Goal: Transaction & Acquisition: Book appointment/travel/reservation

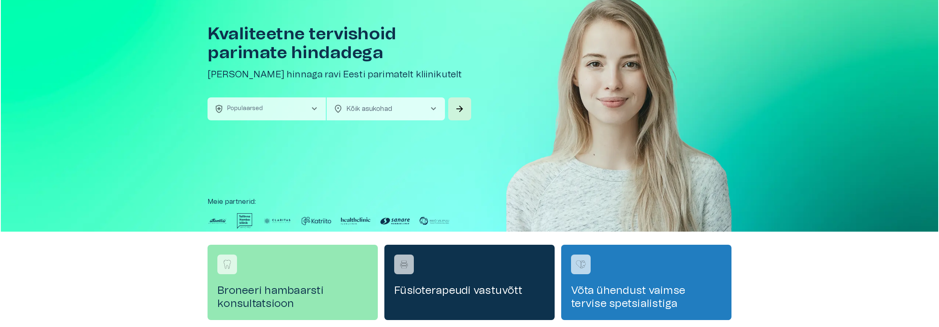
scroll to position [23, 0]
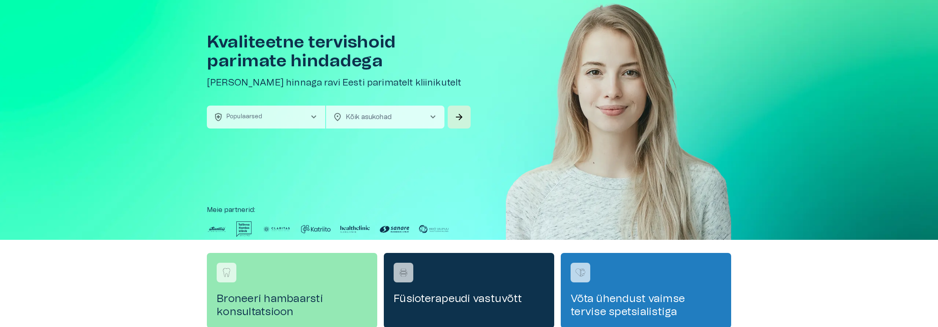
click at [300, 118] on button "health_and_safety Populaarsed chevron_right" at bounding box center [266, 117] width 118 height 23
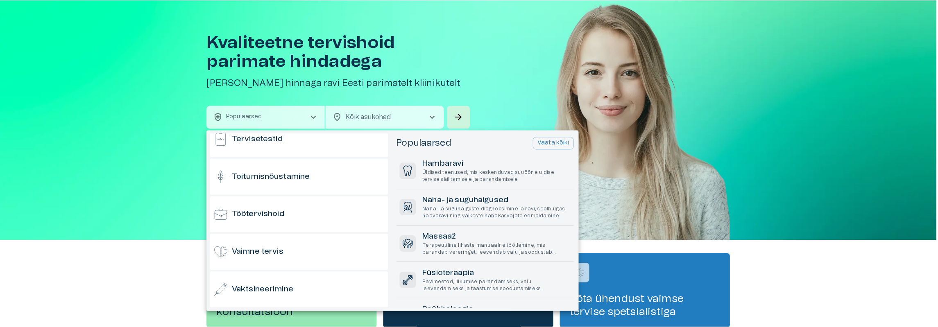
scroll to position [807, 0]
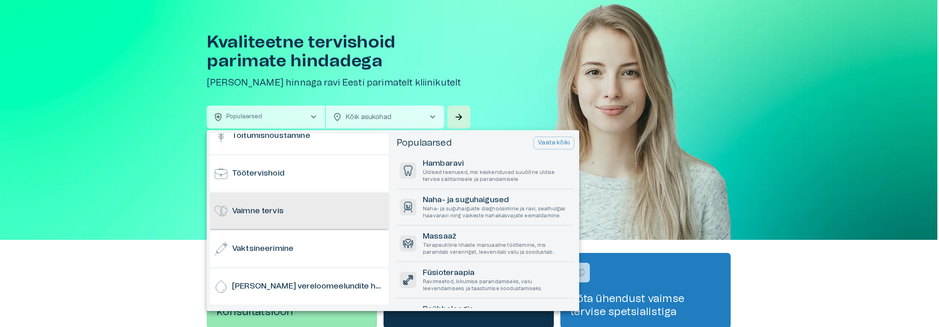
click at [283, 215] on h6 "Vaimne tervis" at bounding box center [258, 211] width 52 height 11
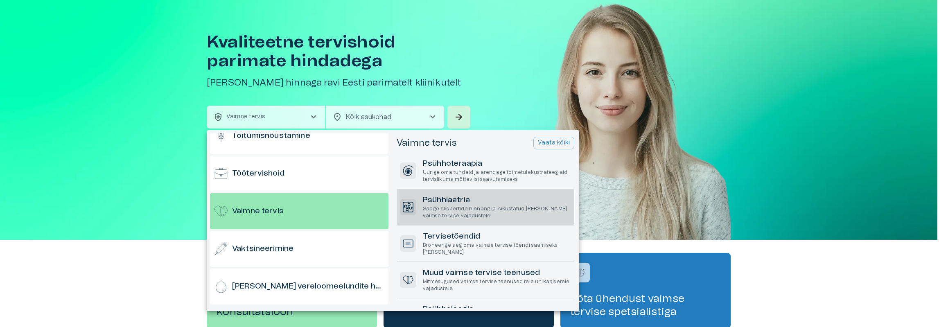
click at [482, 205] on h6 "Psühhiaatria" at bounding box center [497, 200] width 148 height 11
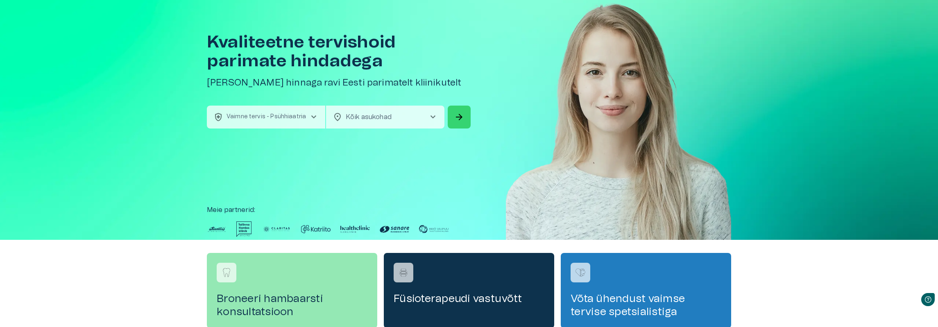
scroll to position [0, 0]
click at [459, 116] on span "arrow_forward" at bounding box center [459, 117] width 10 height 10
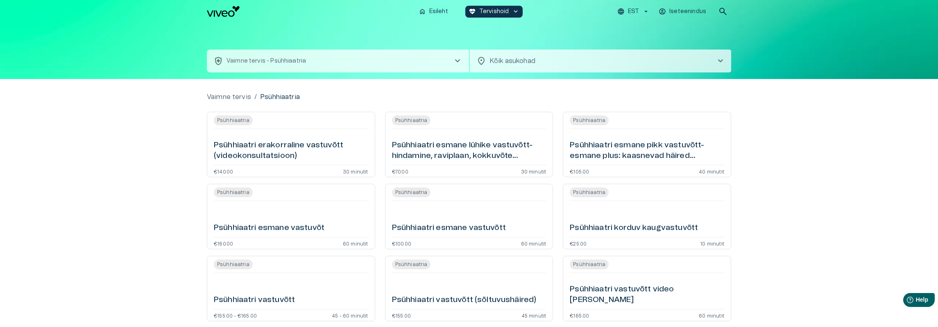
click at [238, 142] on h6 "Psühhiaatri erakorraline vastuvõtt (videokonsultatsioon)" at bounding box center [291, 151] width 154 height 22
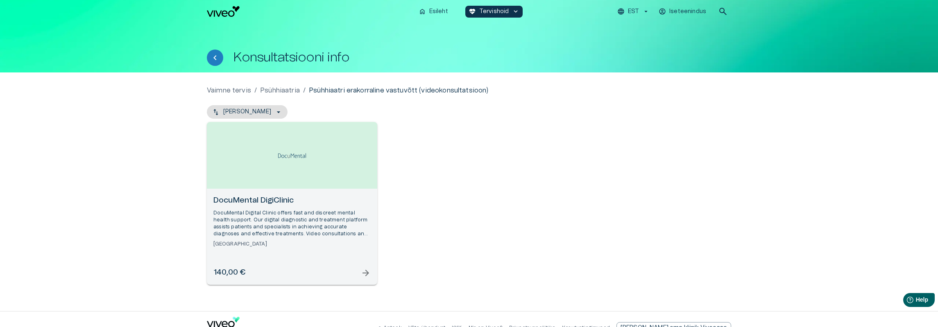
click at [374, 270] on div "DocuMental DigiClinic DocuMental Digital Clinic offers fast and discreet mental…" at bounding box center [292, 237] width 170 height 96
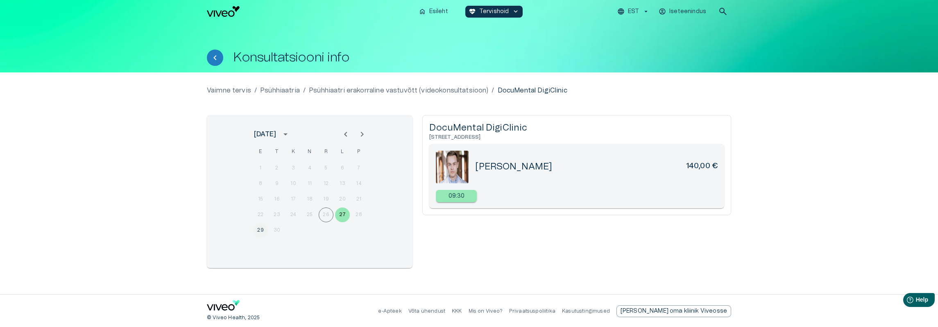
click at [261, 231] on button "29" at bounding box center [260, 230] width 15 height 15
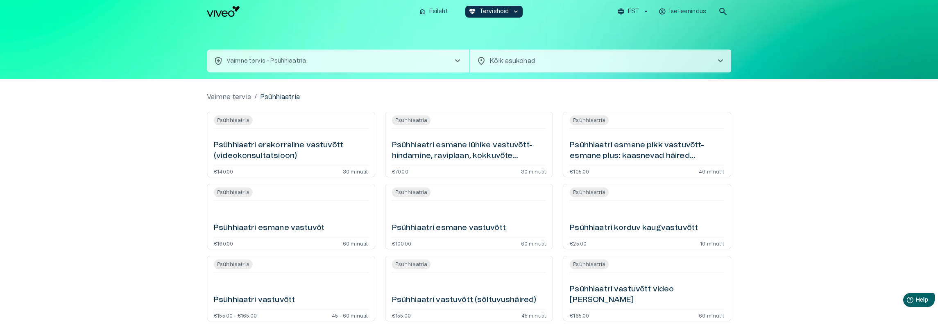
click at [647, 154] on h6 "Psühhiaatri esmane pikk vastuvõtt- esmane plus: kaasnevad häired (videokonsulta…" at bounding box center [647, 151] width 154 height 22
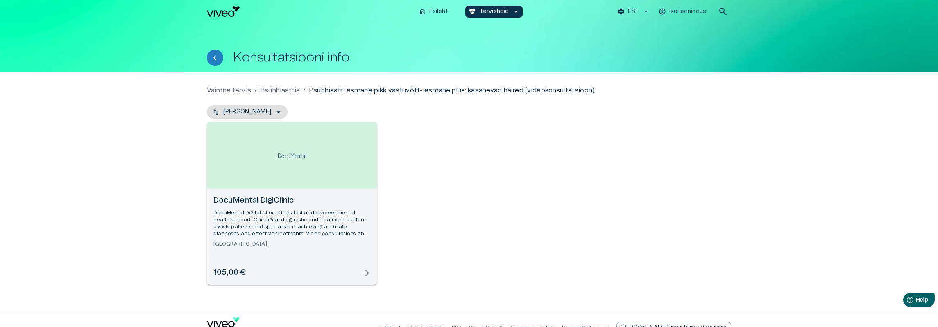
click at [364, 271] on span "arrow_forward" at bounding box center [366, 273] width 10 height 10
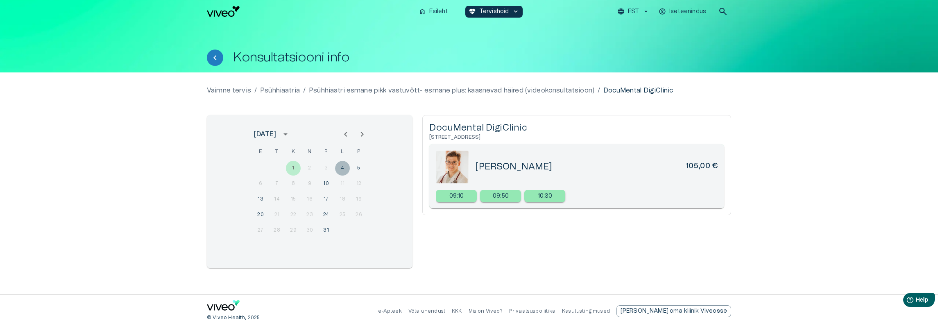
click at [342, 169] on button "4" at bounding box center [342, 168] width 15 height 15
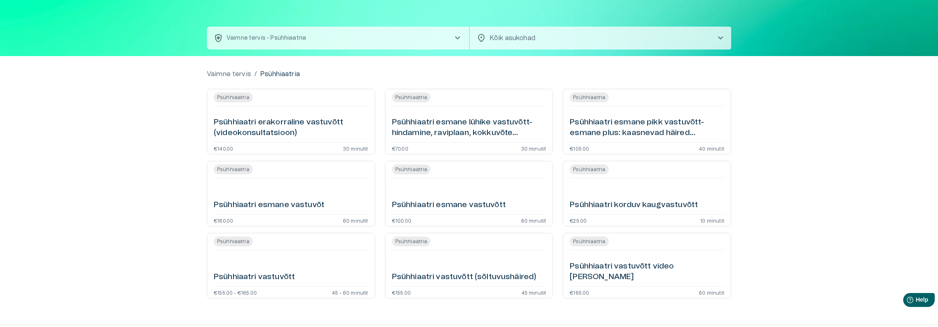
scroll to position [41, 0]
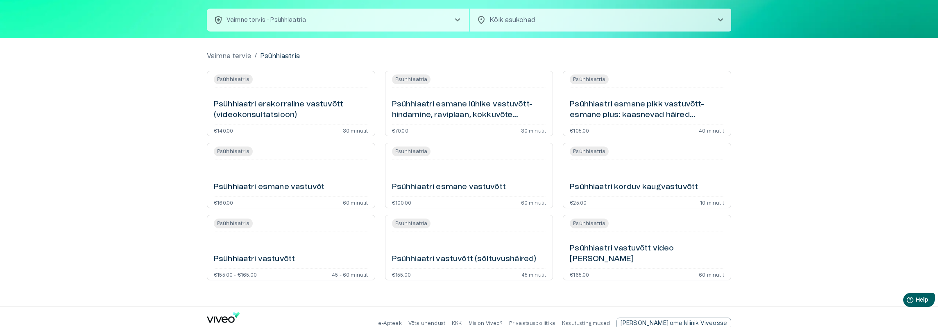
click at [255, 192] on h6 "Psühhiaatri esmane vastuvõt" at bounding box center [269, 187] width 111 height 11
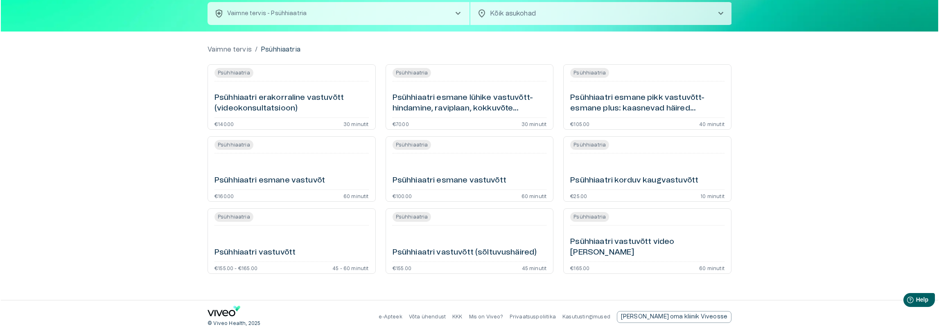
scroll to position [54, 0]
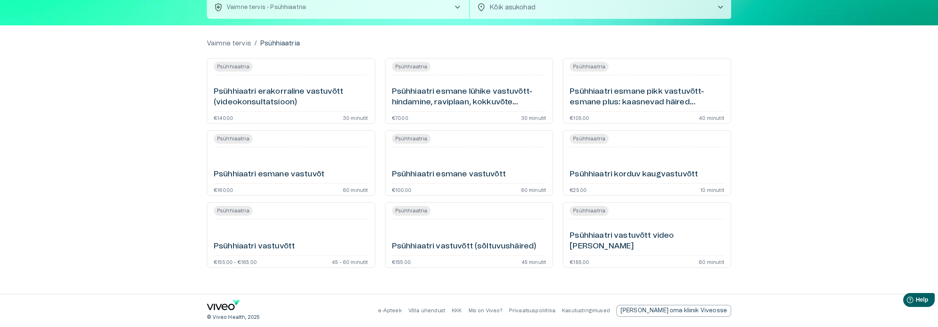
click at [278, 245] on h6 "Psühhiaatri vastuvõtt" at bounding box center [254, 246] width 81 height 11
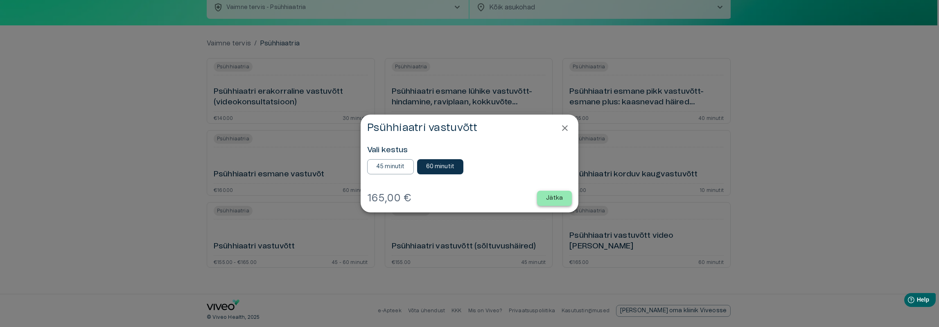
click at [548, 195] on p "Jätka" at bounding box center [554, 198] width 17 height 9
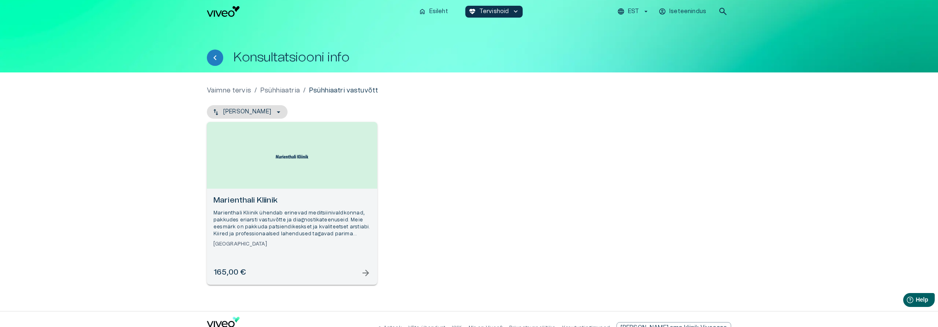
scroll to position [17, 0]
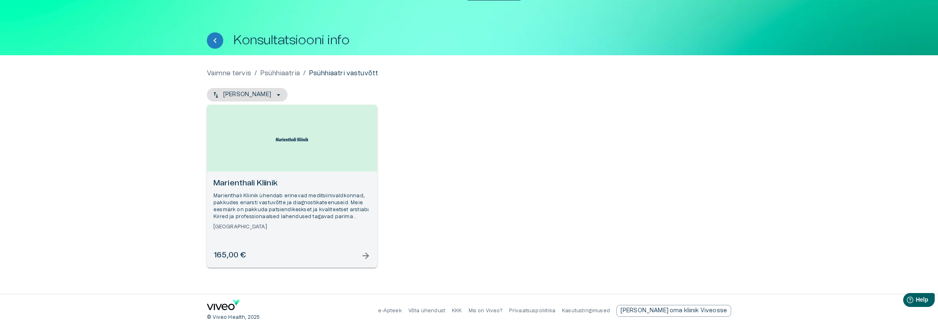
click at [360, 254] on div "165,00 € arrow_forward" at bounding box center [291, 255] width 157 height 11
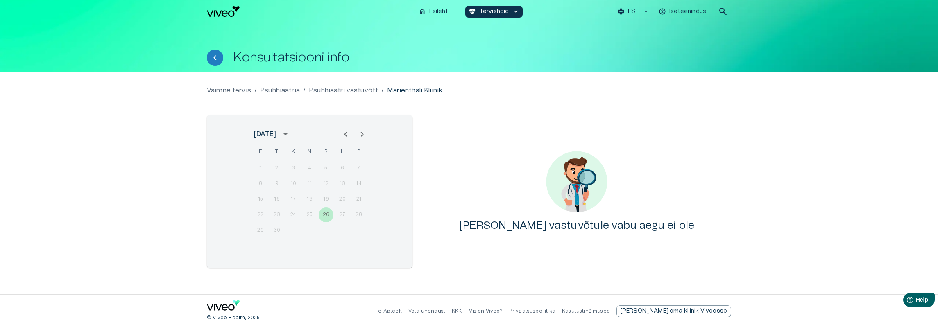
click at [361, 133] on icon "Next month" at bounding box center [362, 134] width 3 height 5
